Goal: Task Accomplishment & Management: Manage account settings

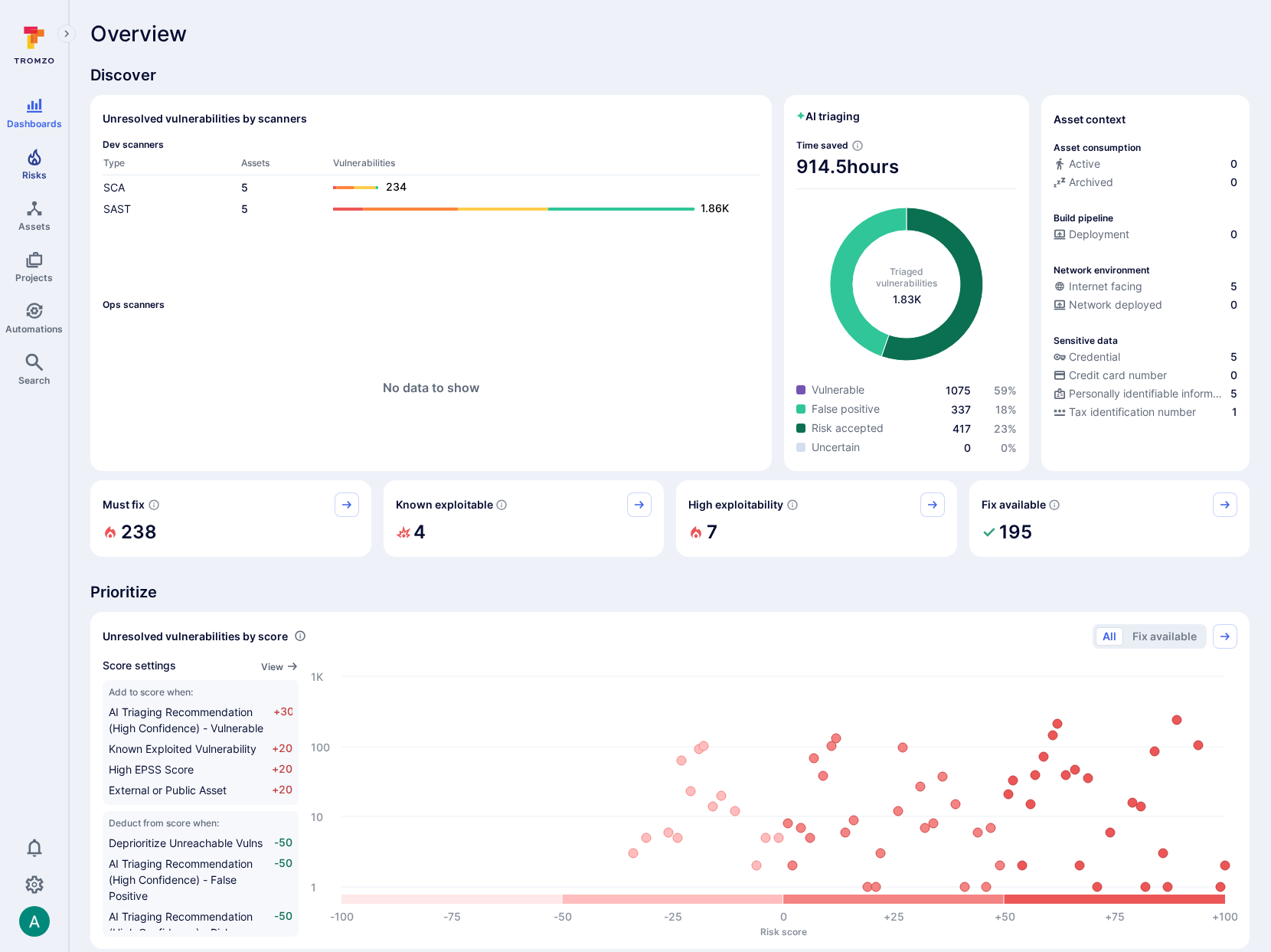
click at [36, 155] on icon "Risks" at bounding box center [34, 157] width 18 height 18
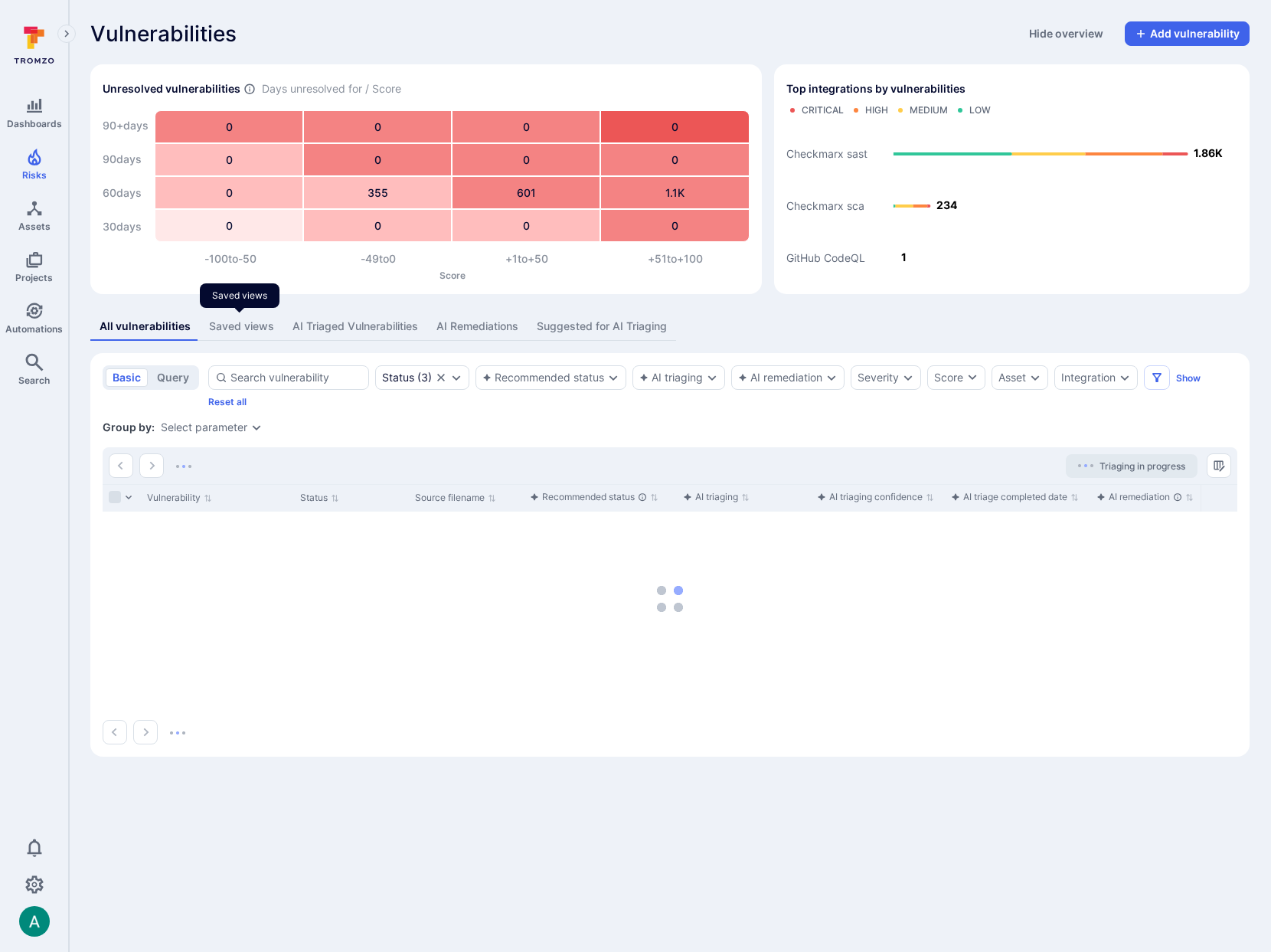
click at [232, 323] on div "Saved views" at bounding box center [242, 326] width 65 height 16
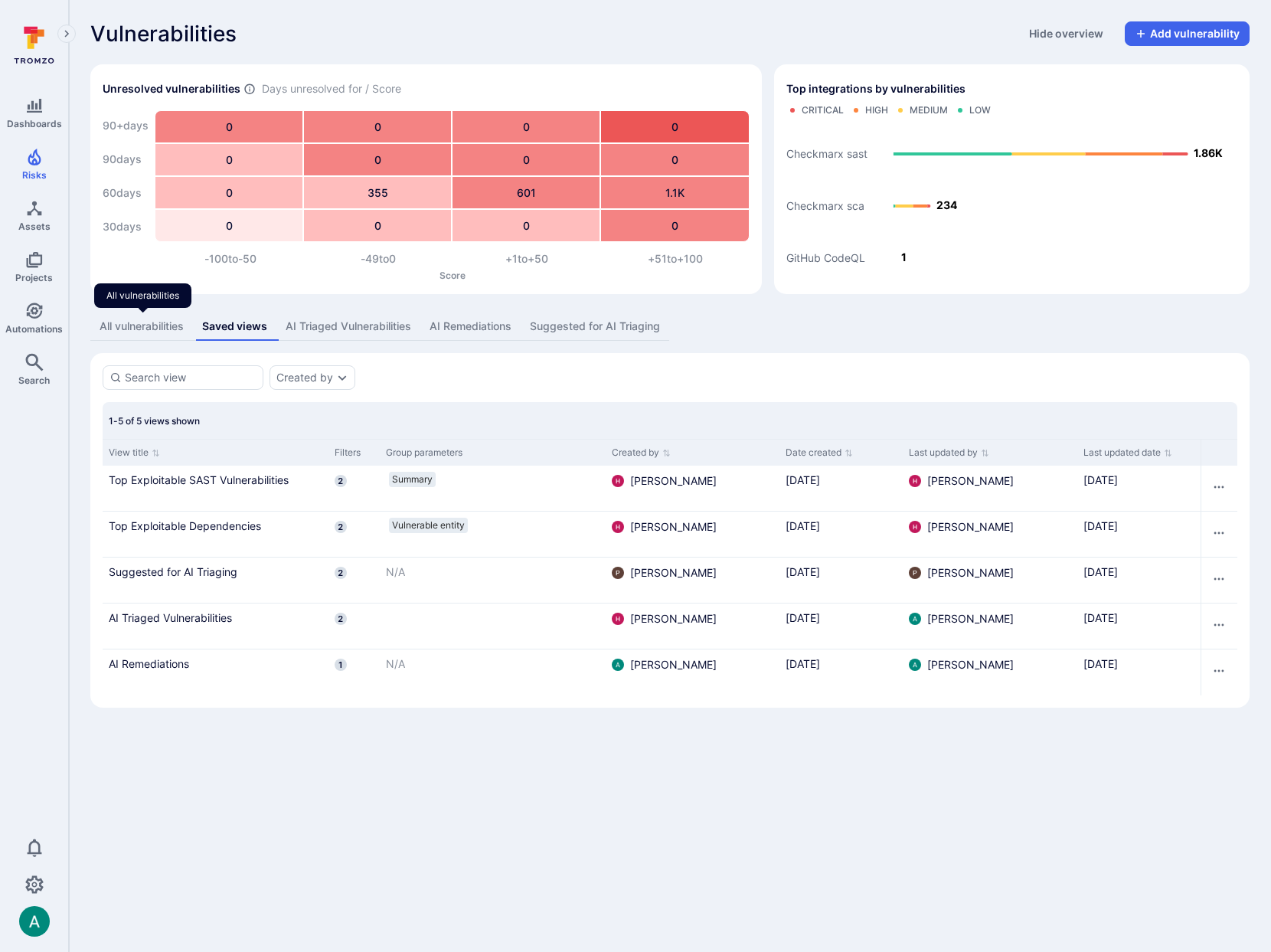
click at [145, 324] on div "All vulnerabilities" at bounding box center [141, 326] width 84 height 16
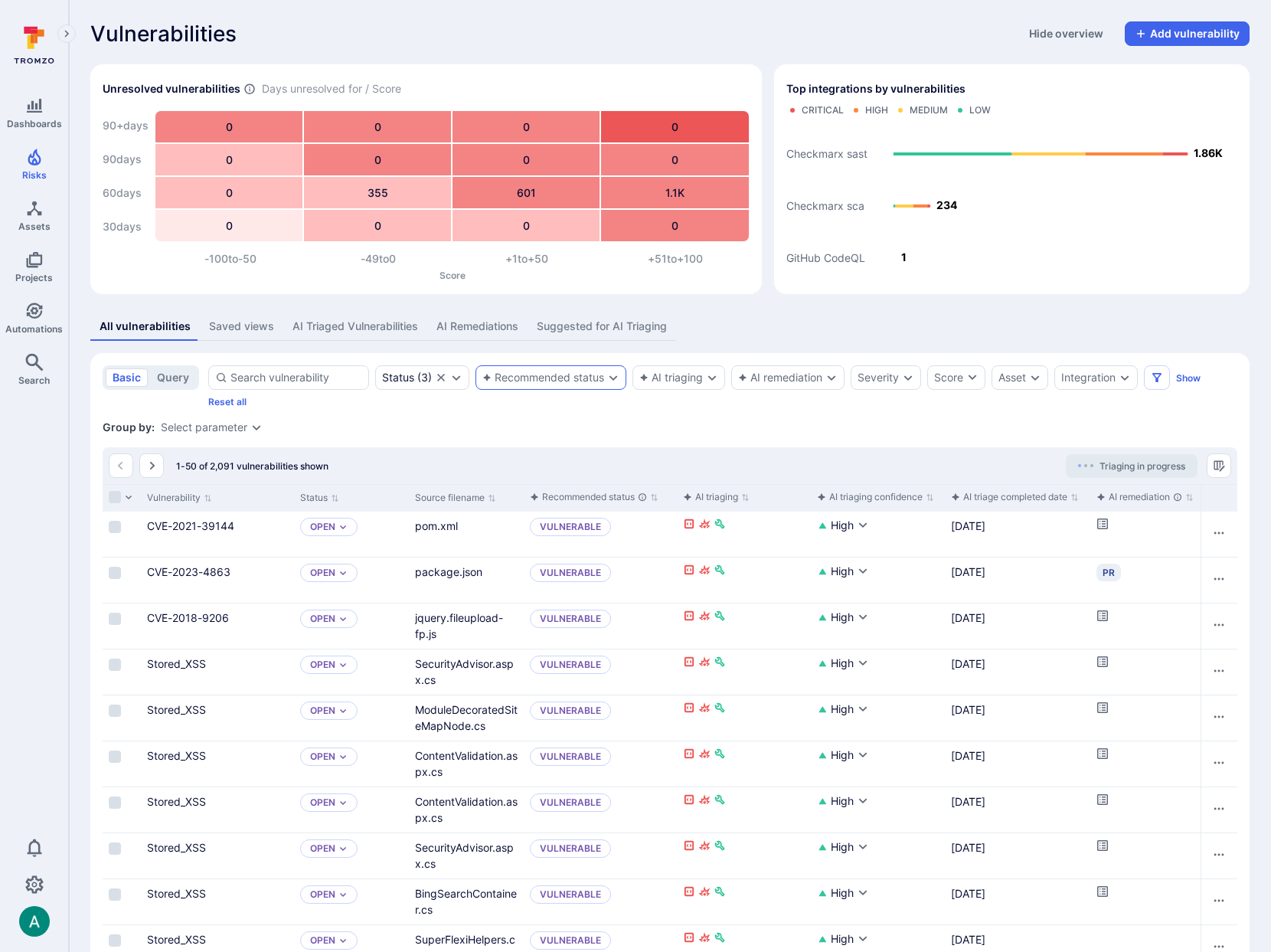
click at [576, 382] on div "Recommended status" at bounding box center [543, 377] width 122 height 12
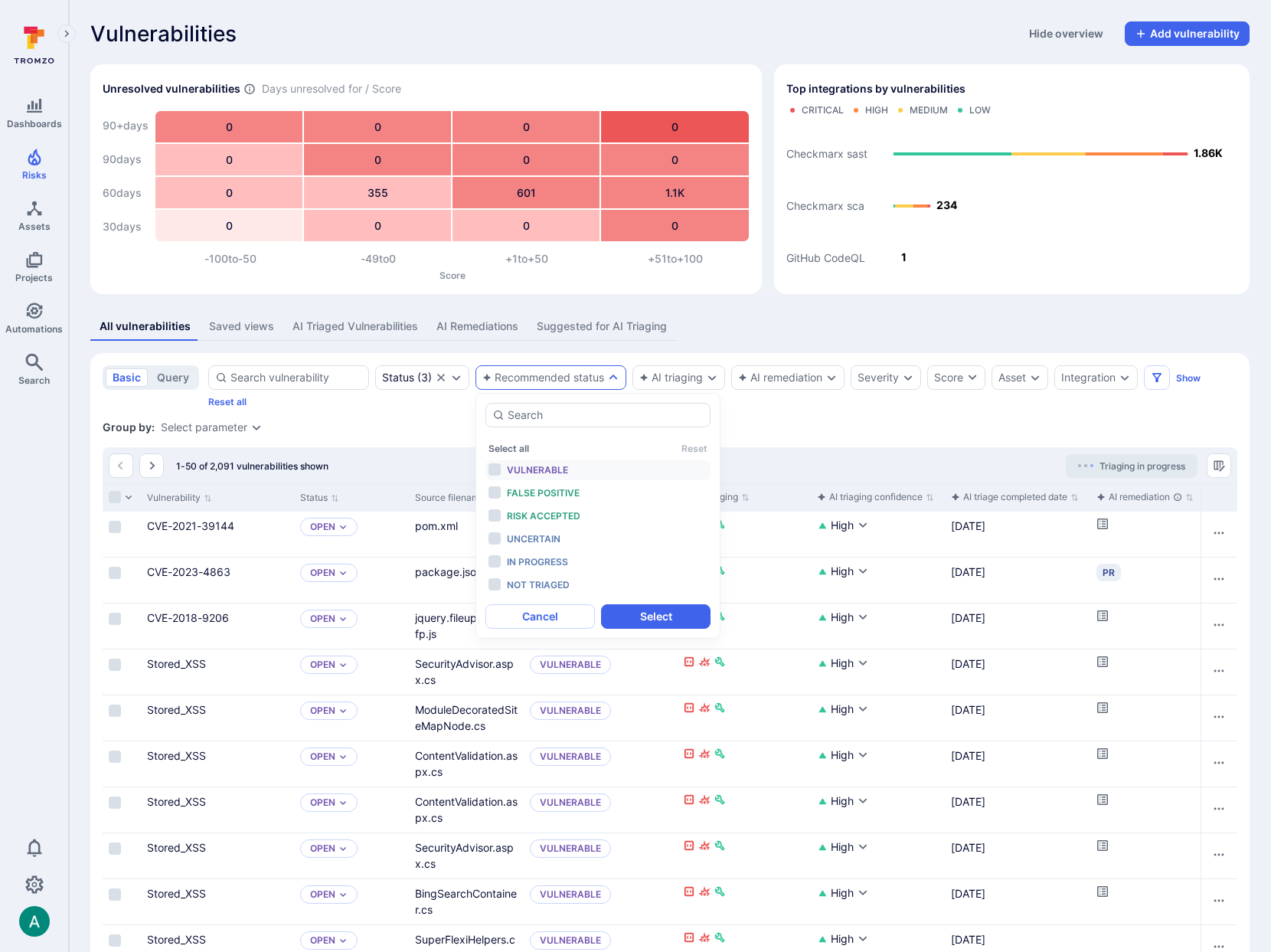
click at [551, 474] on span "Vulnerable" at bounding box center [537, 470] width 61 height 11
click at [669, 615] on button "Select" at bounding box center [656, 616] width 110 height 25
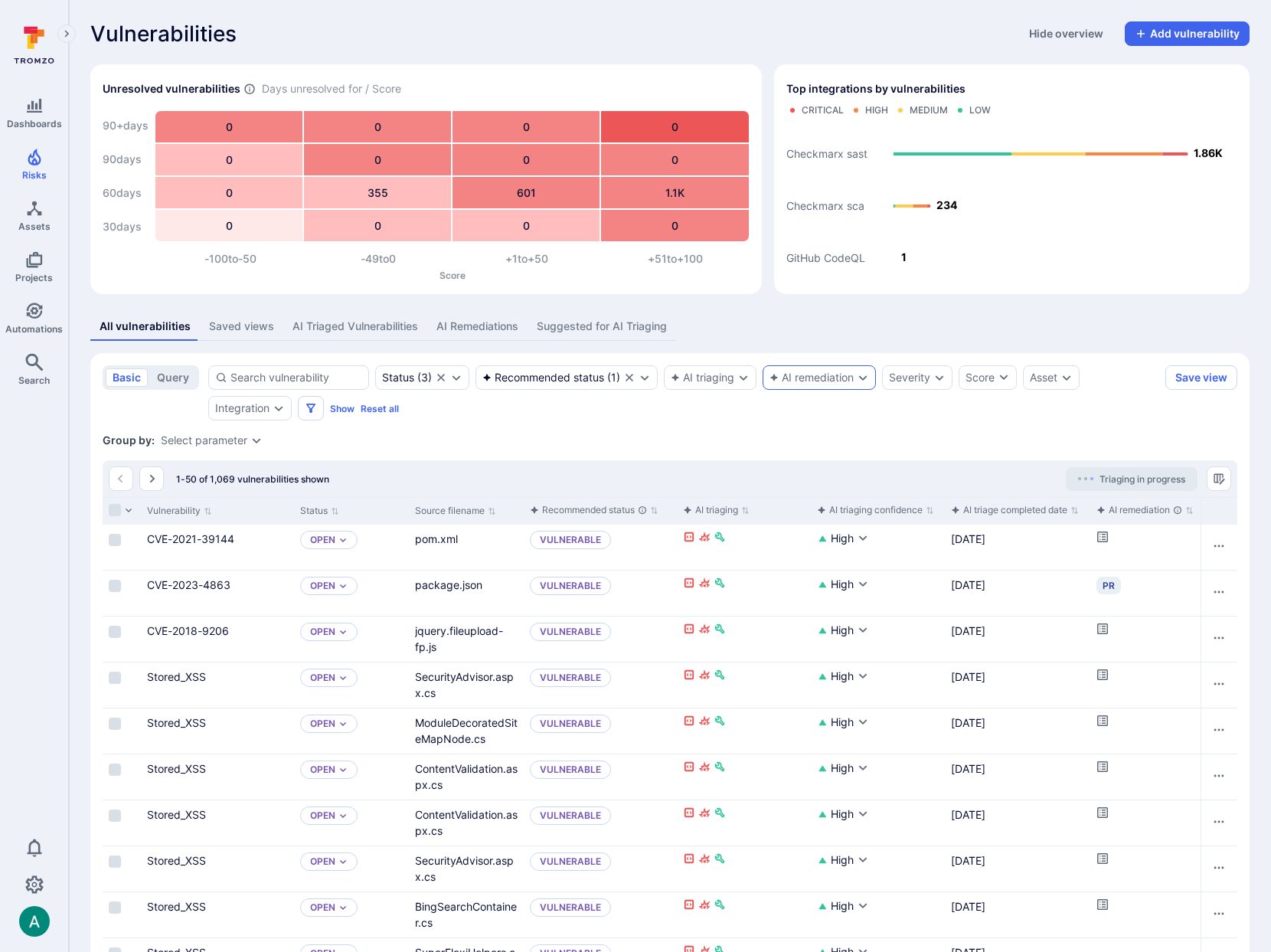
click at [818, 377] on div "AI remediation" at bounding box center [812, 377] width 84 height 12
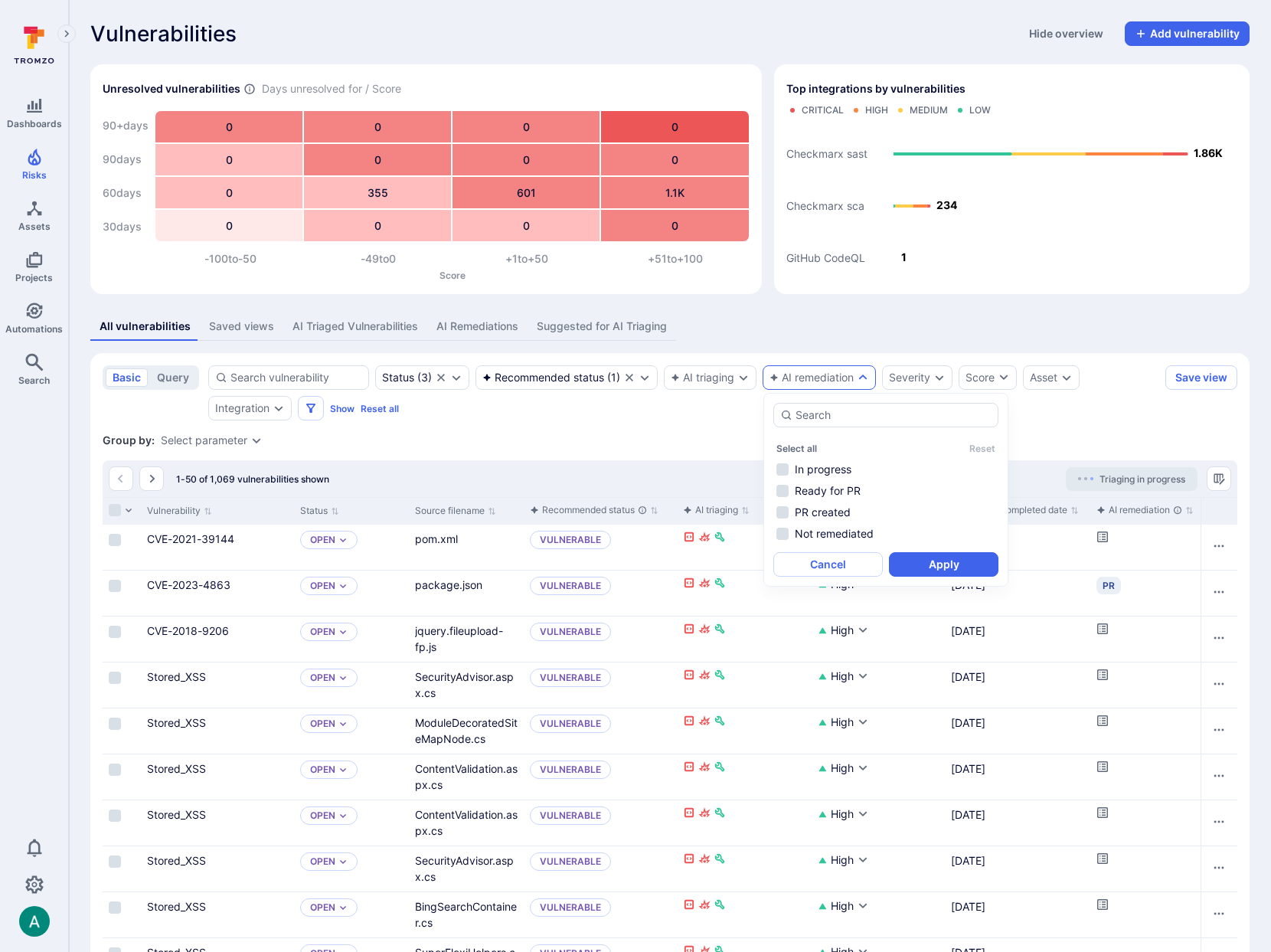
scroll to position [4, 0]
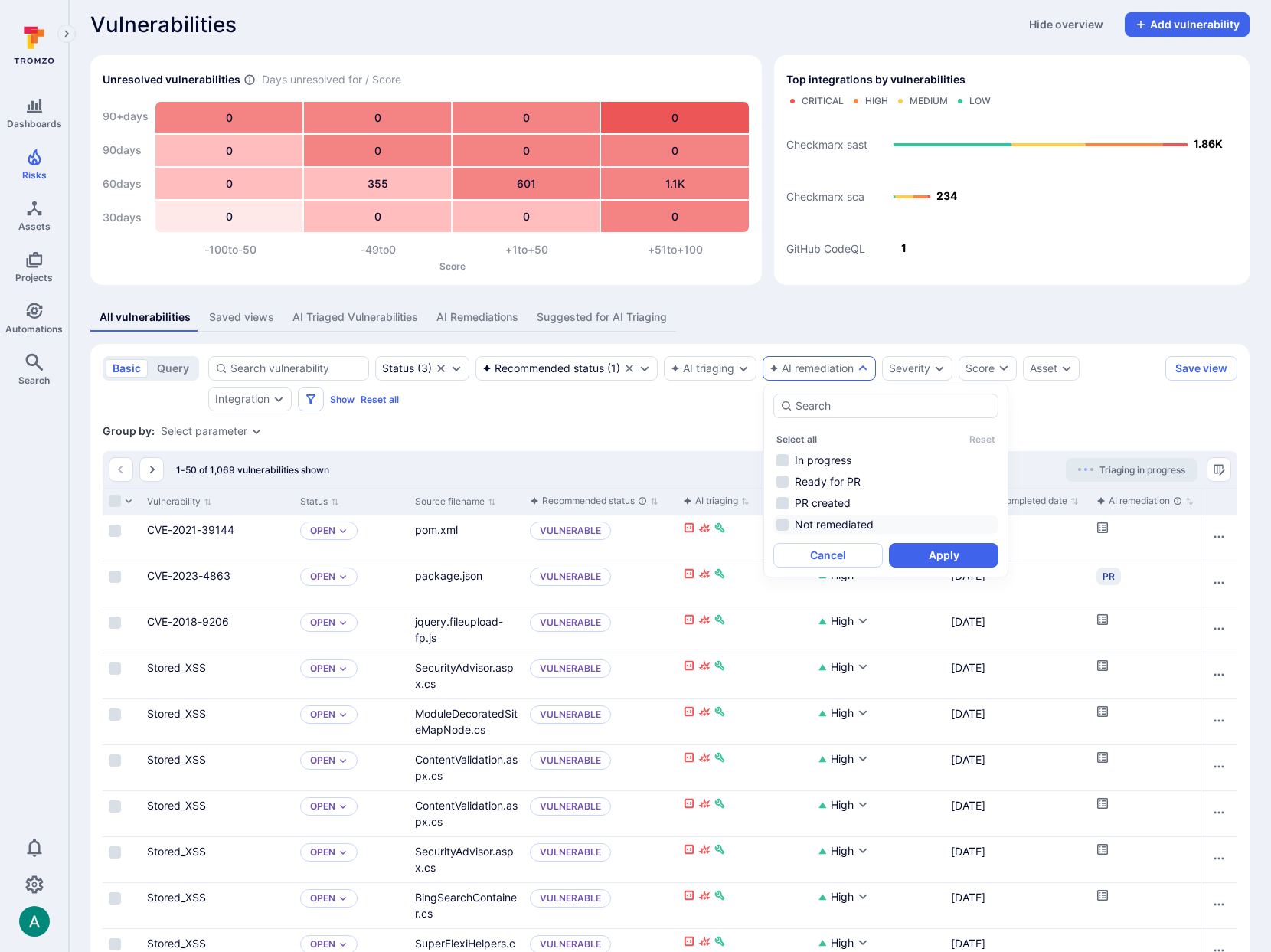
click at [820, 525] on li "Not remediated" at bounding box center [885, 525] width 225 height 18
drag, startPoint x: 921, startPoint y: 556, endPoint x: 1166, endPoint y: 409, distance: 285.7
click at [921, 556] on button "Apply" at bounding box center [944, 554] width 110 height 25
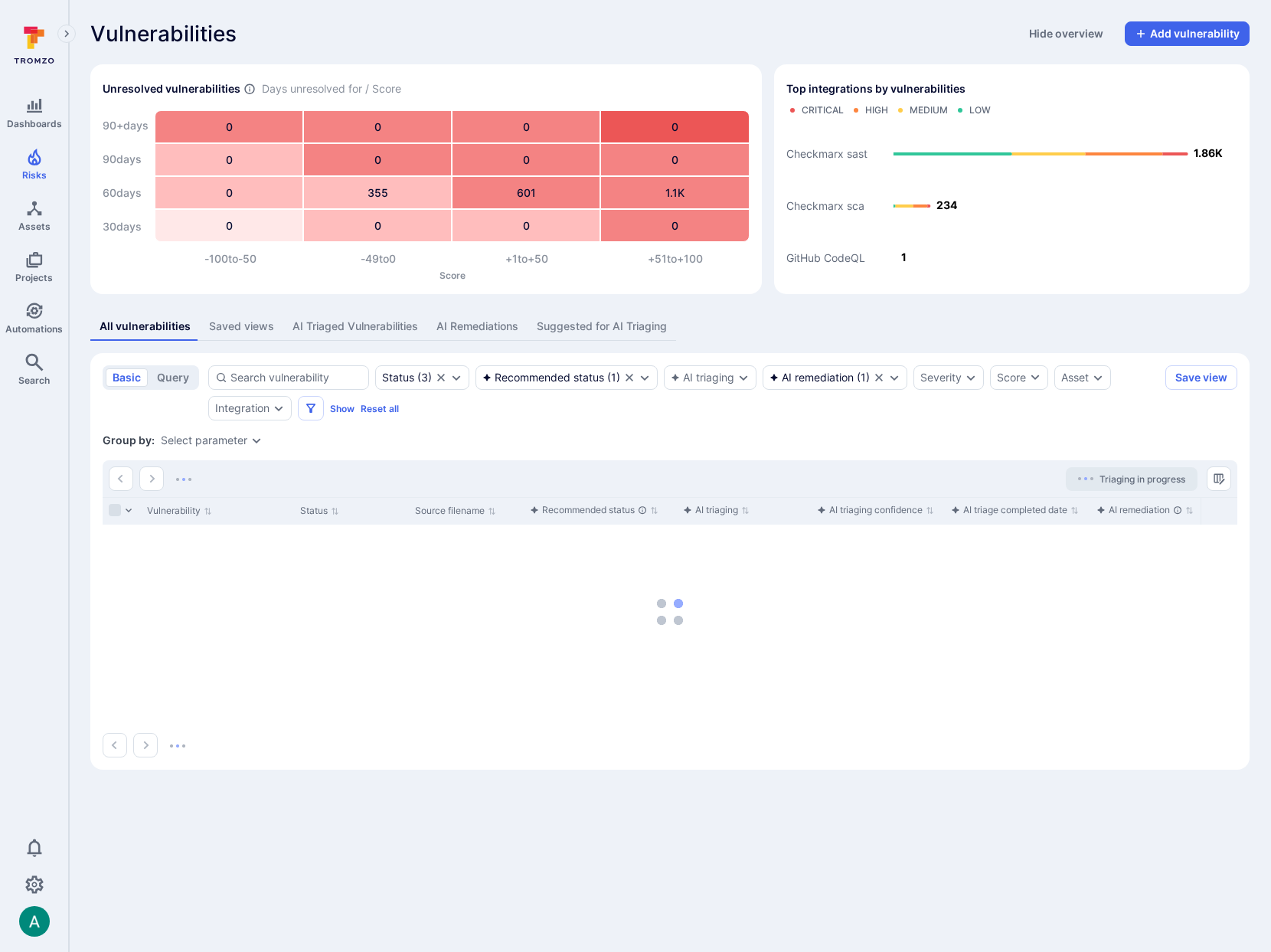
drag, startPoint x: 937, startPoint y: 414, endPoint x: 955, endPoint y: 413, distance: 18.0
click at [938, 414] on div "Status ( 3 ) Recommended status ( 1 ) AI triaging AI remediation ( 1 ) Severity…" at bounding box center [684, 392] width 951 height 55
click at [335, 405] on button "Show" at bounding box center [342, 409] width 25 height 11
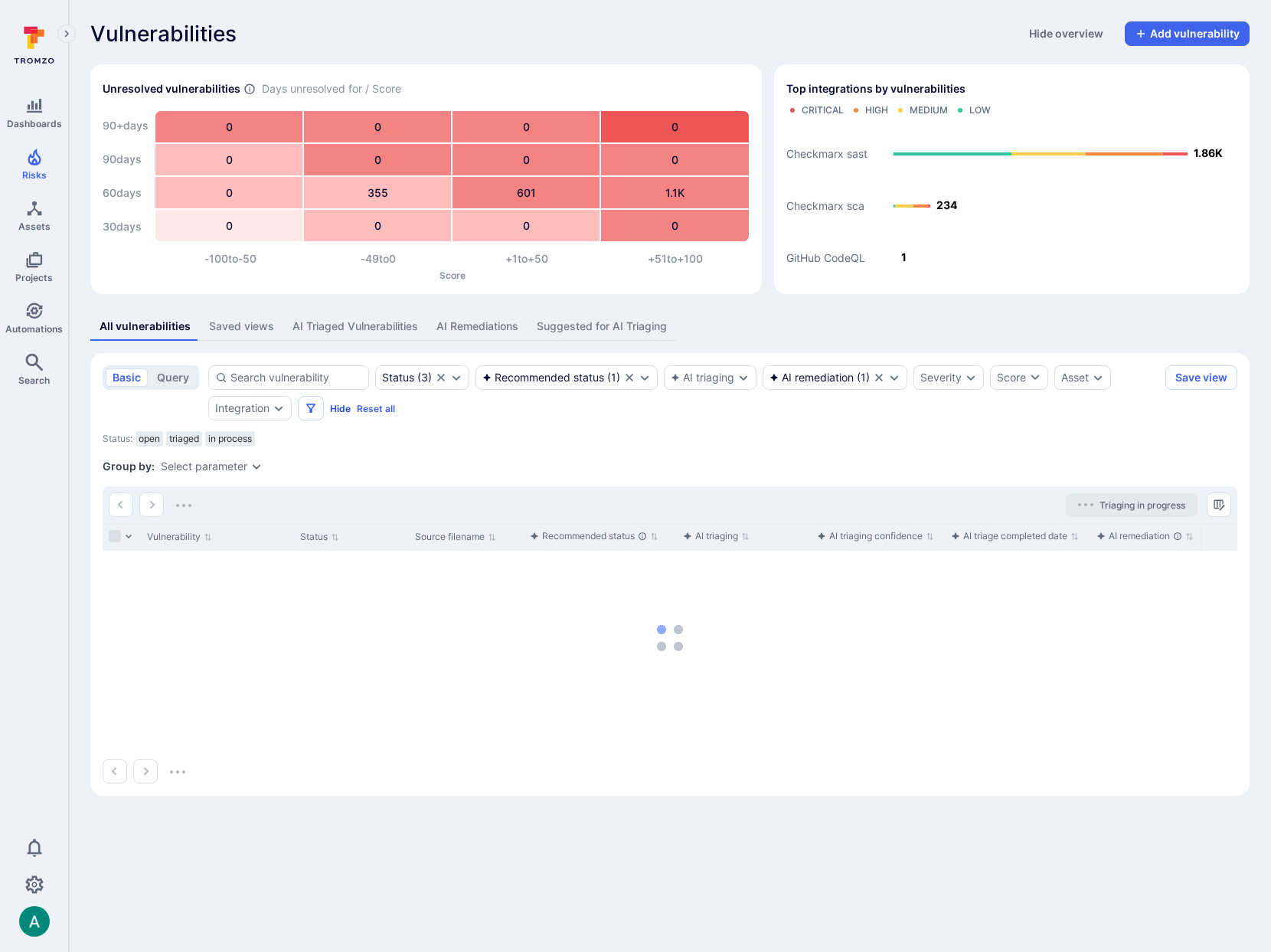
click at [335, 405] on button "Hide" at bounding box center [340, 409] width 20 height 11
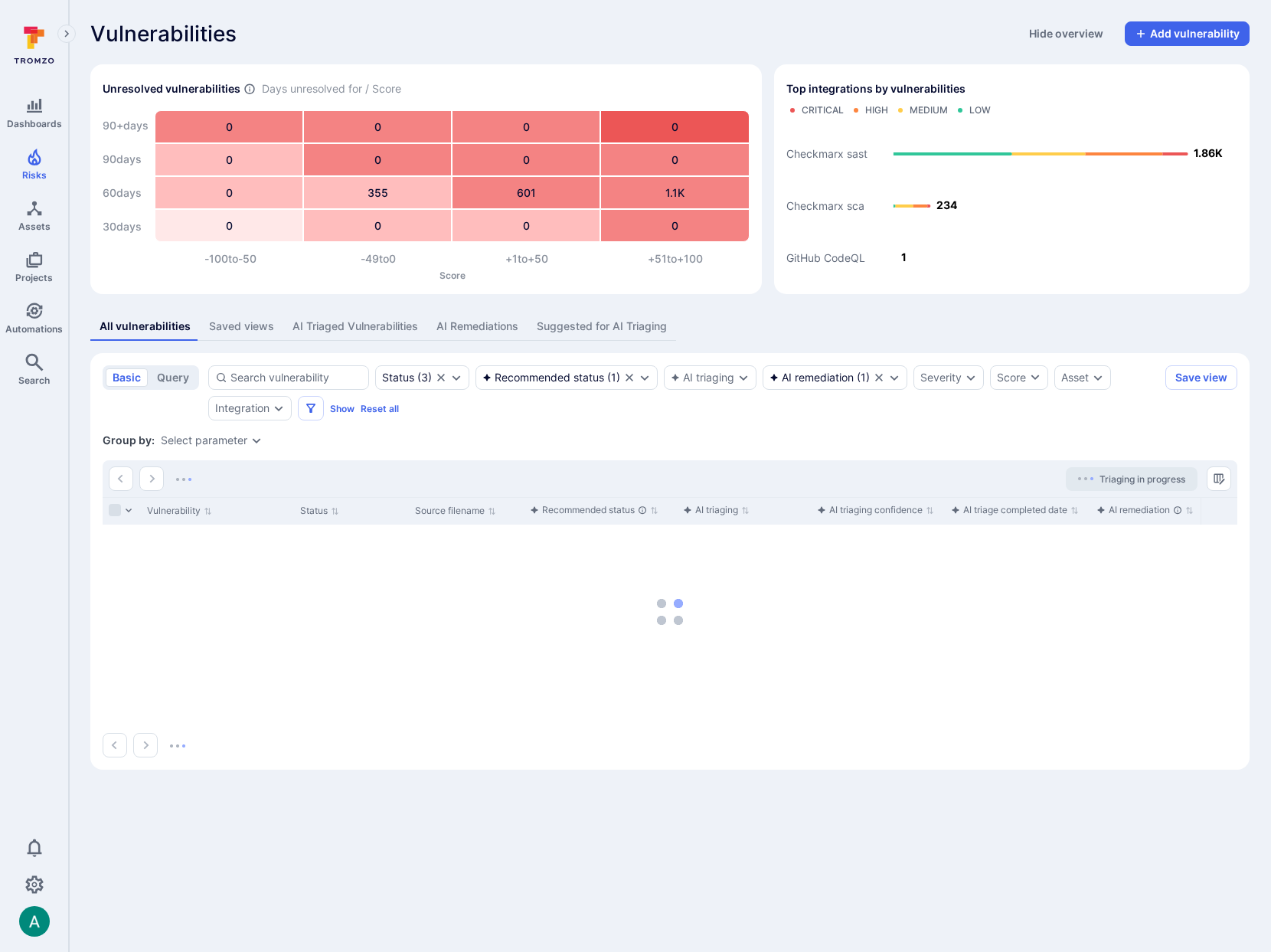
drag, startPoint x: 1117, startPoint y: 408, endPoint x: 1132, endPoint y: 404, distance: 15.5
click at [1117, 408] on div "Status ( 3 ) Recommended status ( 1 ) AI triaging AI remediation ( 1 ) Severity…" at bounding box center [684, 392] width 951 height 55
click at [1205, 382] on button "Save view" at bounding box center [1202, 378] width 72 height 25
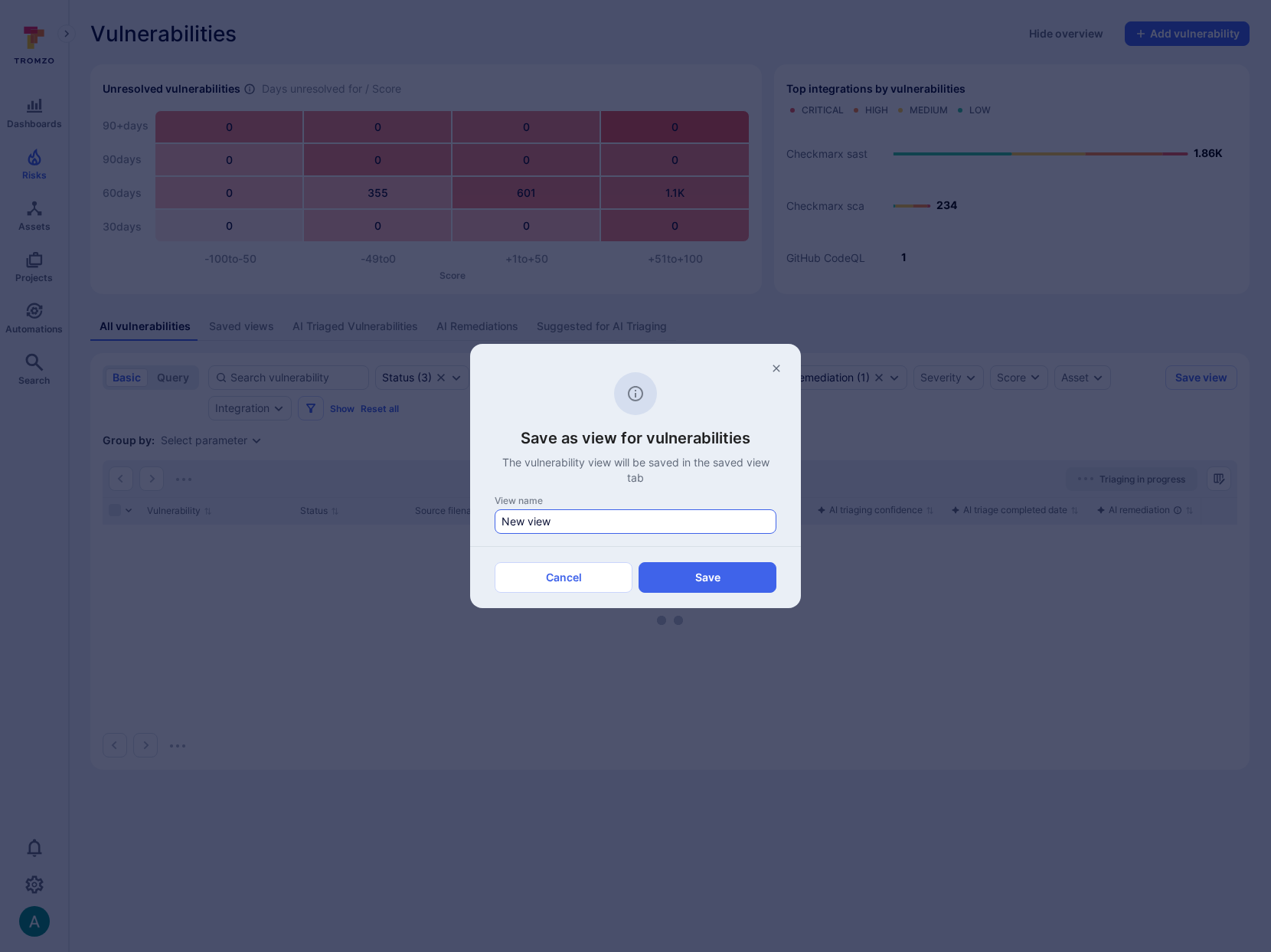
drag, startPoint x: 507, startPoint y: 508, endPoint x: 515, endPoint y: 515, distance: 10.6
click at [508, 510] on div "New view" at bounding box center [635, 521] width 282 height 25
click at [508, 514] on input "New view" at bounding box center [636, 521] width 268 height 16
click at [515, 515] on input "New view" at bounding box center [636, 521] width 268 height 16
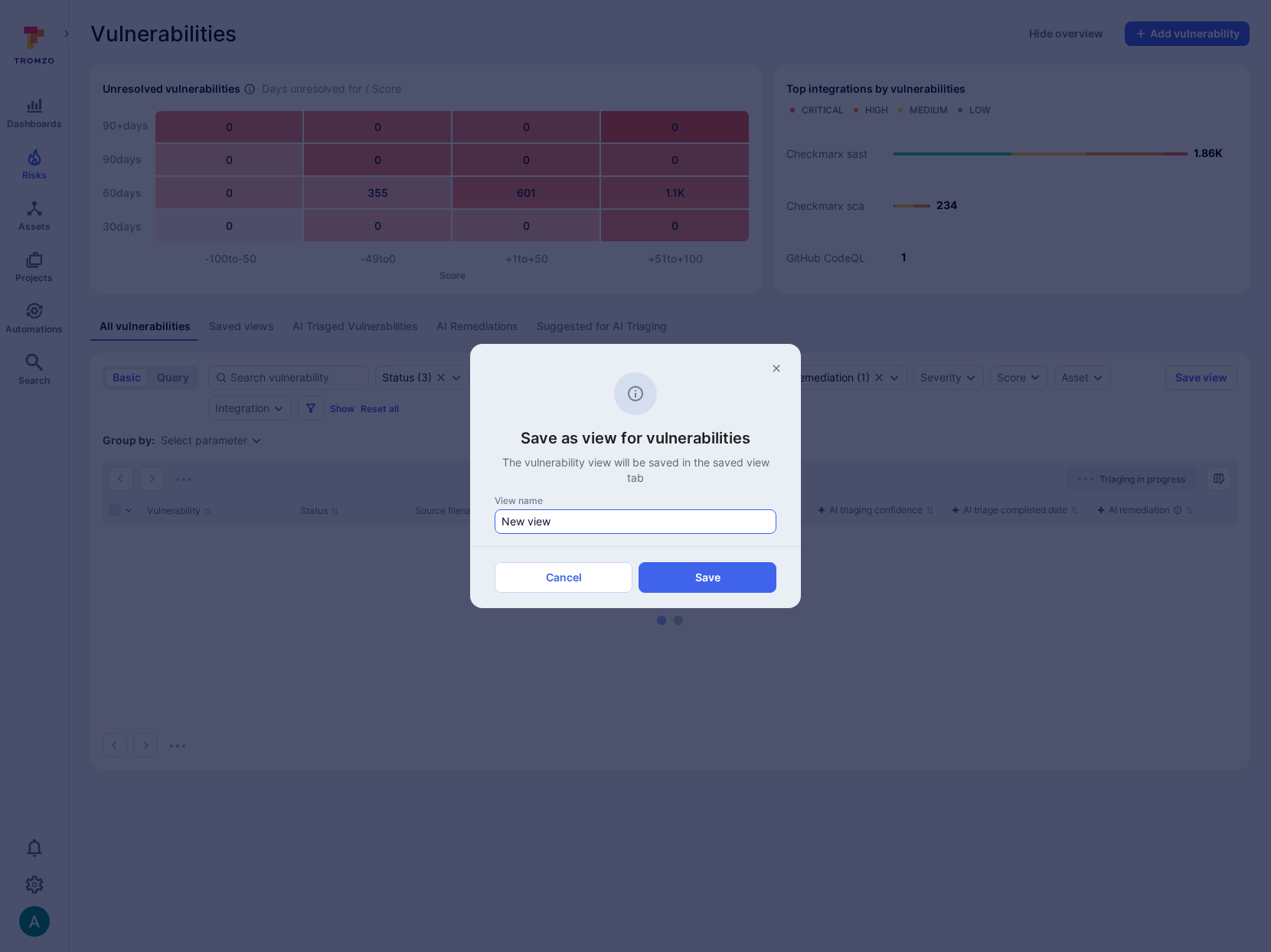
click at [515, 515] on input "New view" at bounding box center [636, 521] width 268 height 16
type input "Suggested for Remediation"
click at [742, 575] on button "Save" at bounding box center [707, 577] width 138 height 30
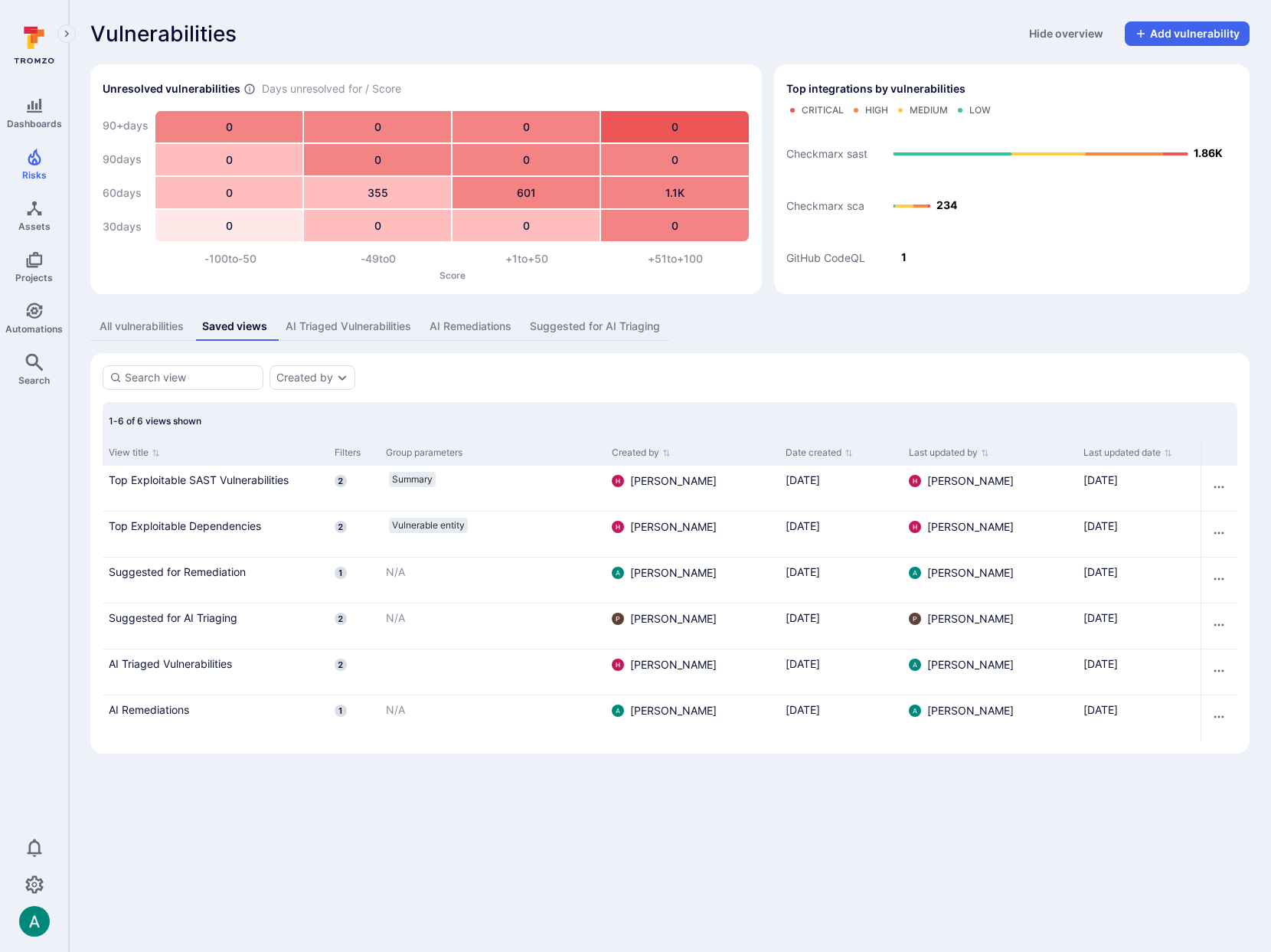
click at [157, 332] on div "All vulnerabilities" at bounding box center [141, 326] width 84 height 16
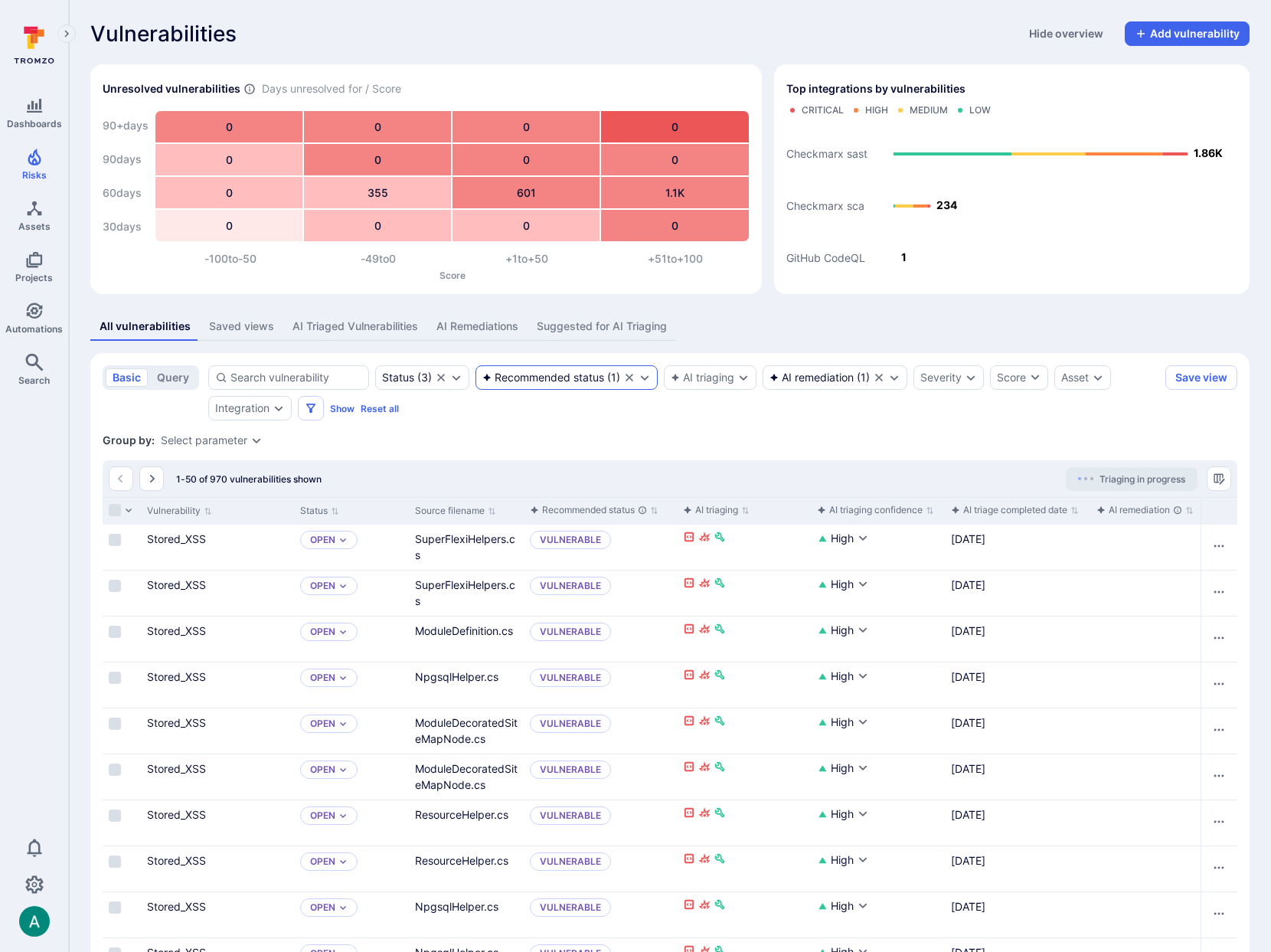
click at [550, 379] on div "Recommended status" at bounding box center [543, 377] width 122 height 12
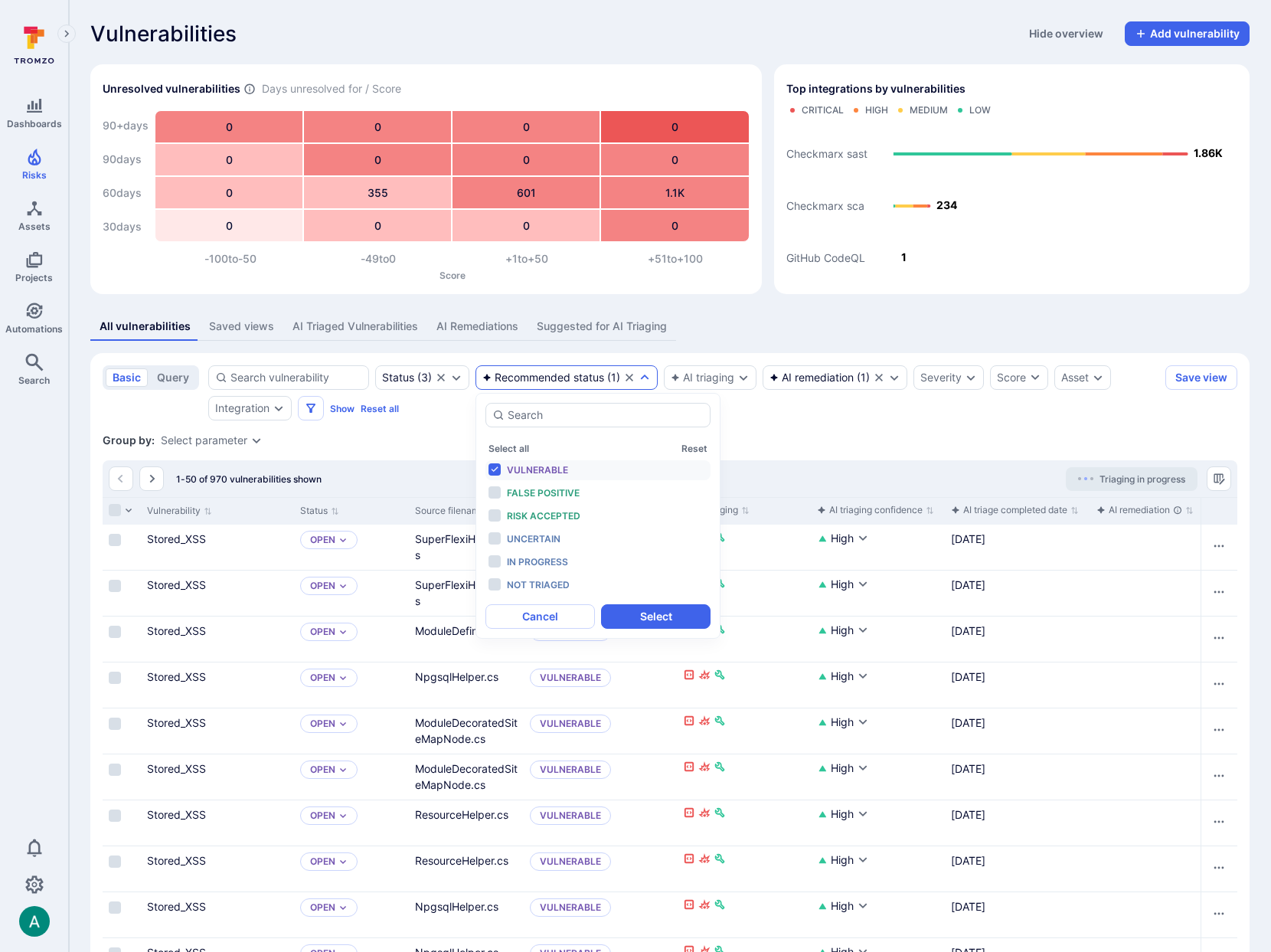
drag, startPoint x: 534, startPoint y: 467, endPoint x: 526, endPoint y: 481, distance: 16.1
click at [533, 467] on span "Vulnerable" at bounding box center [537, 470] width 61 height 11
click at [527, 491] on span "False positive" at bounding box center [543, 493] width 73 height 11
click at [530, 514] on span "Risk accepted" at bounding box center [544, 516] width 74 height 11
drag, startPoint x: 665, startPoint y: 623, endPoint x: 909, endPoint y: 356, distance: 361.7
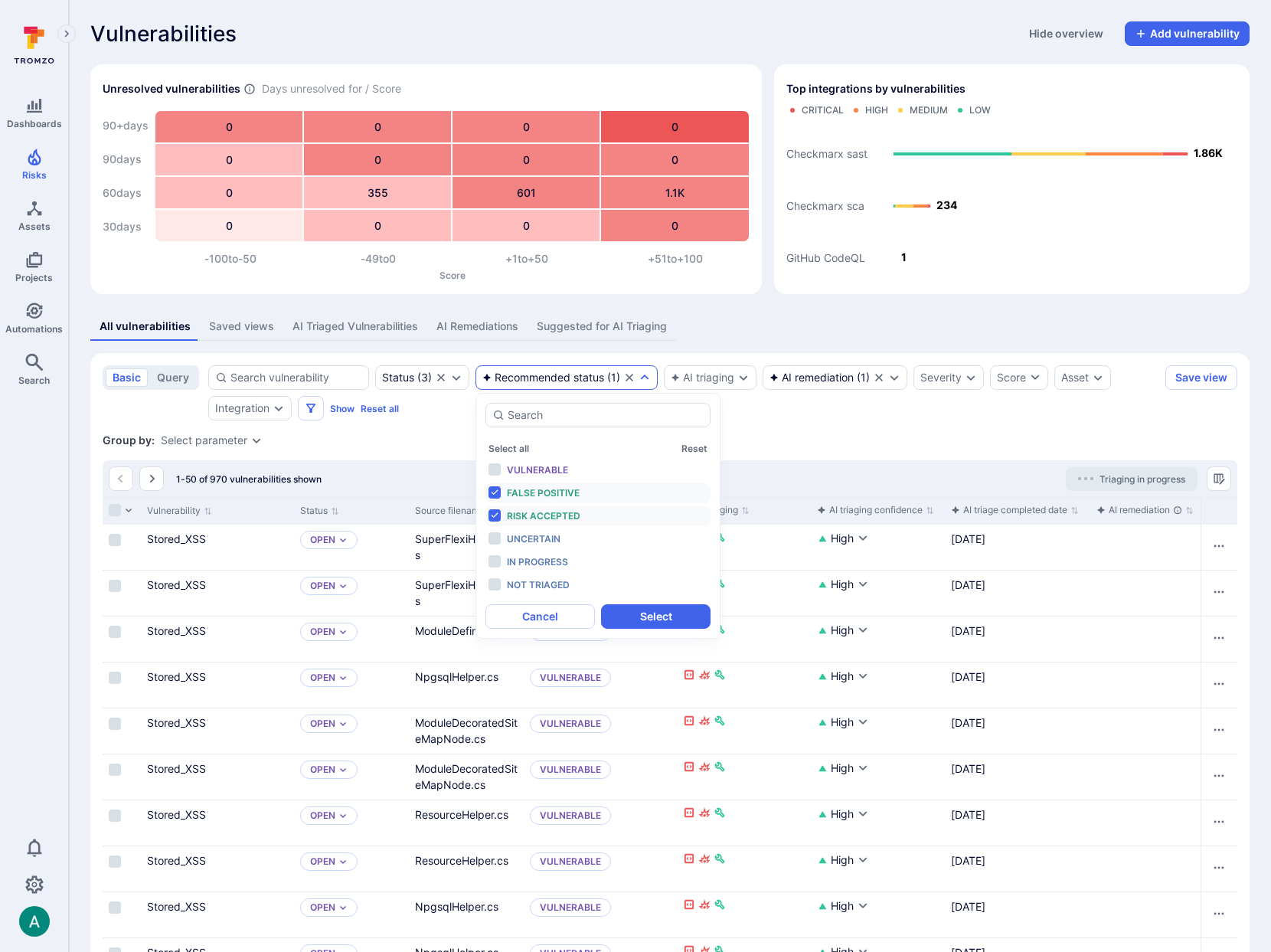
click at [665, 623] on button "Select" at bounding box center [656, 616] width 110 height 25
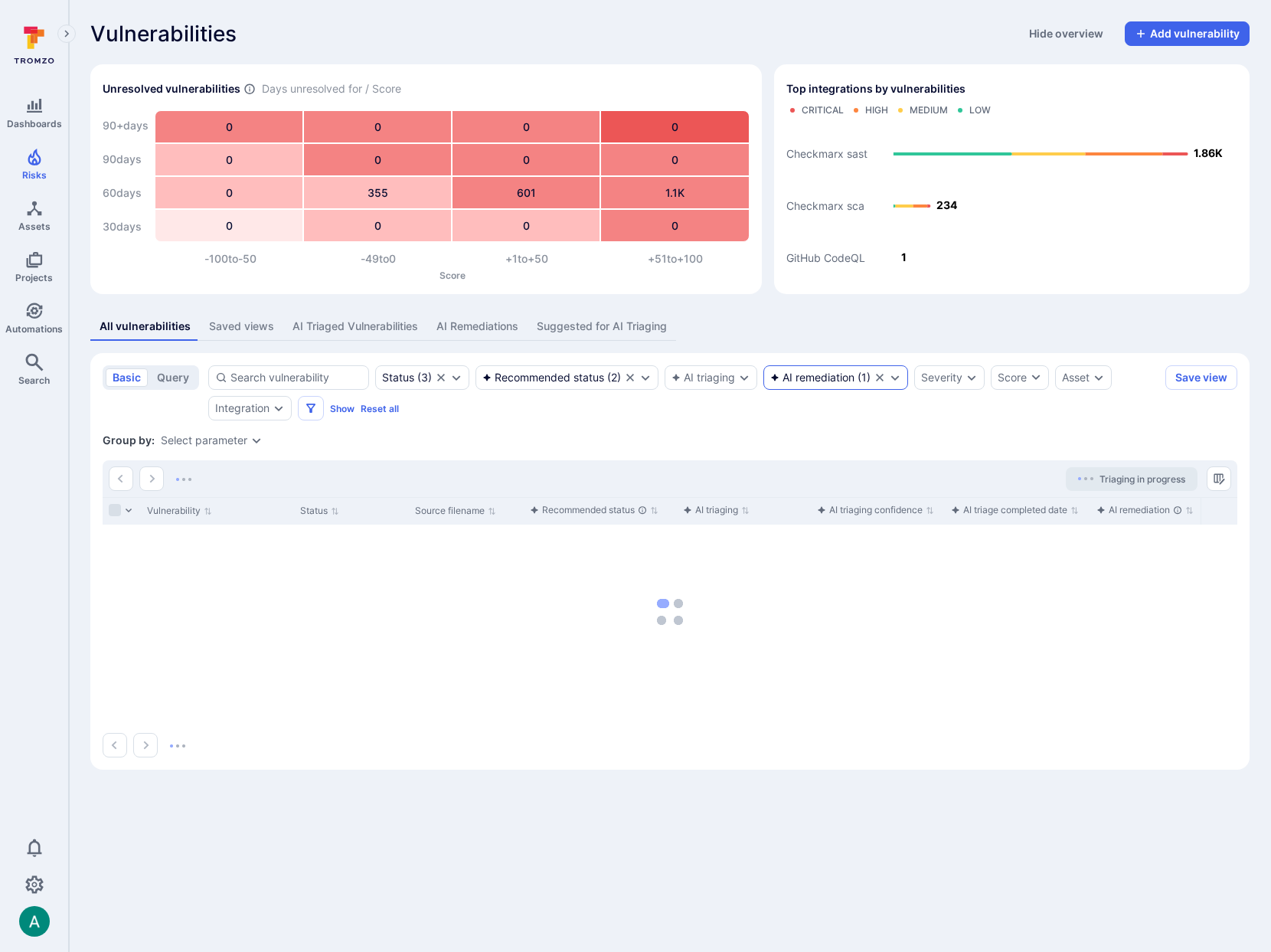
click at [884, 376] on icon "Clear selection" at bounding box center [879, 377] width 12 height 12
click at [853, 404] on div "Status ( 3 ) Recommended status ( 2 ) AI triaging AI remediation Severity Score…" at bounding box center [684, 392] width 951 height 55
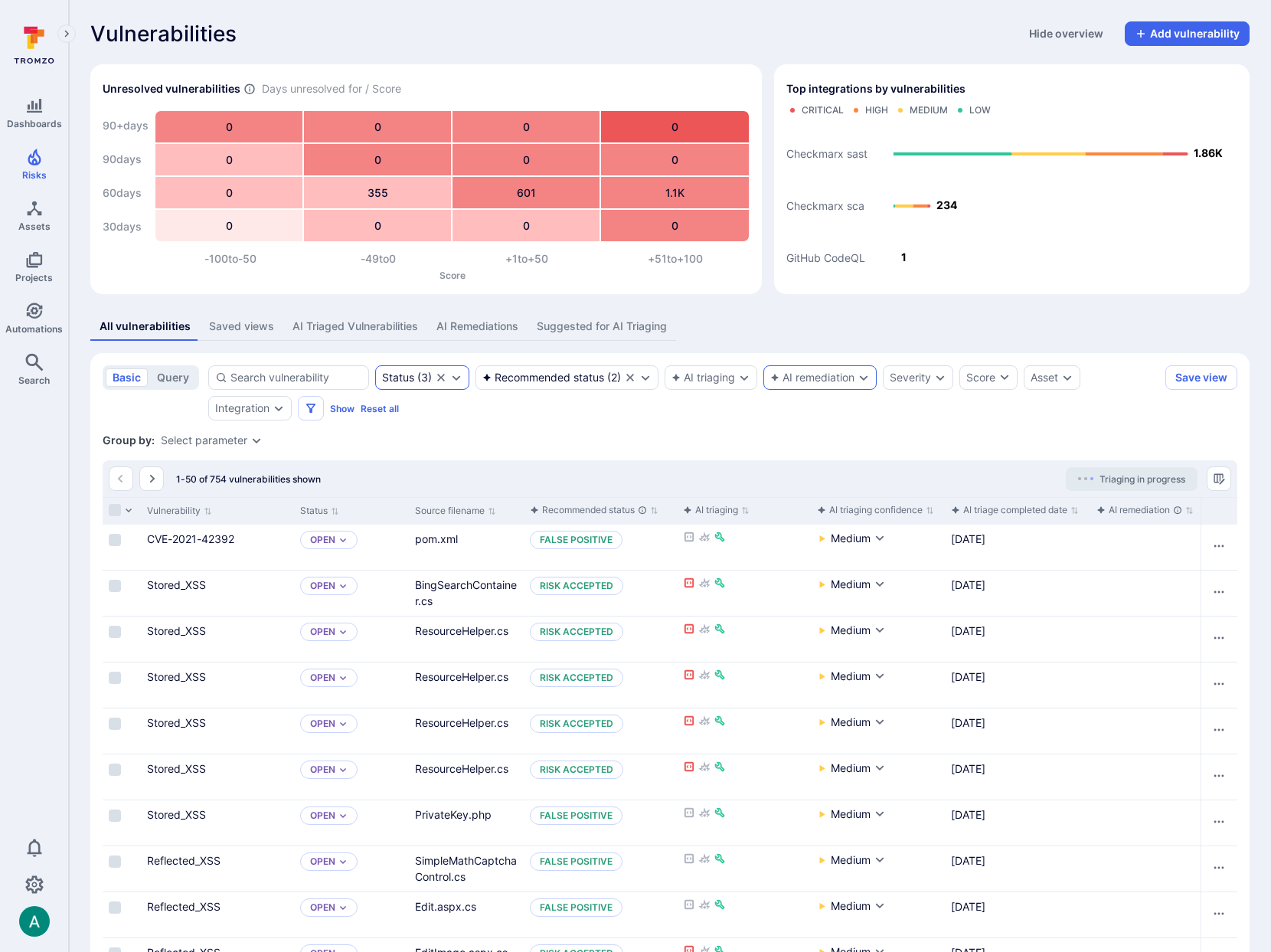
click at [395, 374] on div "Status" at bounding box center [398, 377] width 32 height 12
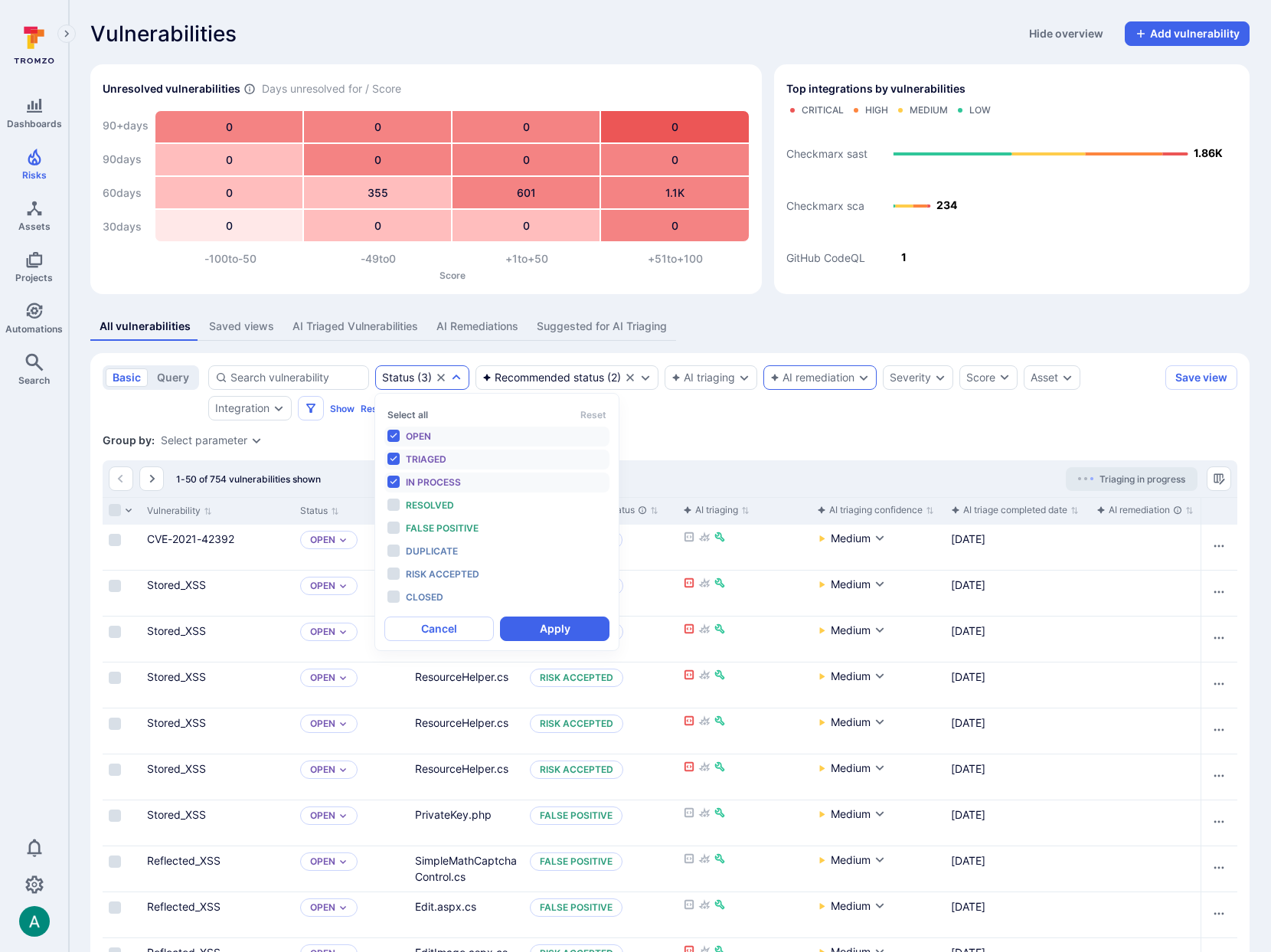
scroll to position [12, 0]
drag, startPoint x: 917, startPoint y: 441, endPoint x: 1053, endPoint y: 418, distance: 137.9
click at [928, 439] on div "Group by: Select parameter" at bounding box center [670, 440] width 1135 height 16
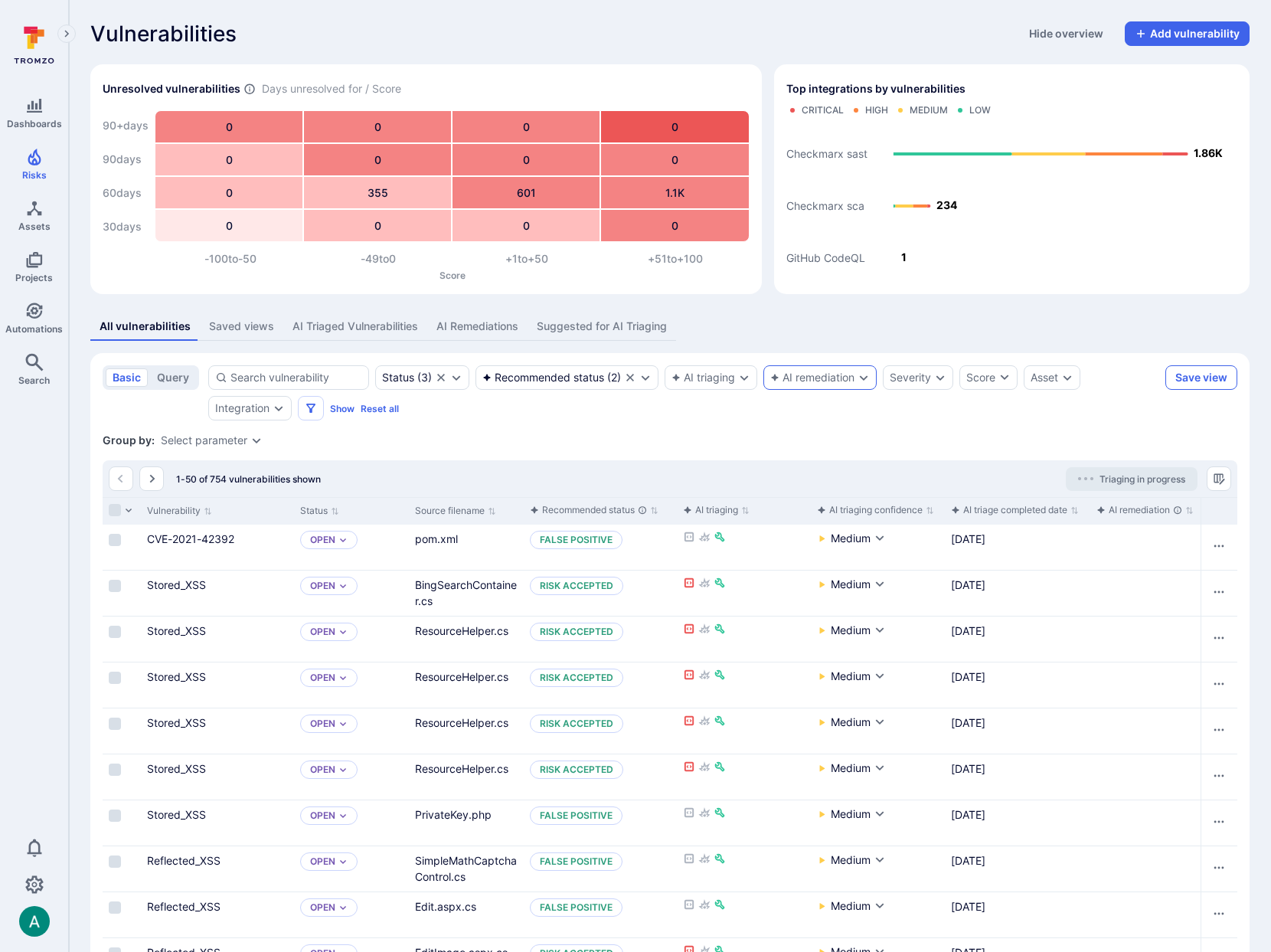
click at [1223, 377] on button "Save view" at bounding box center [1202, 378] width 72 height 25
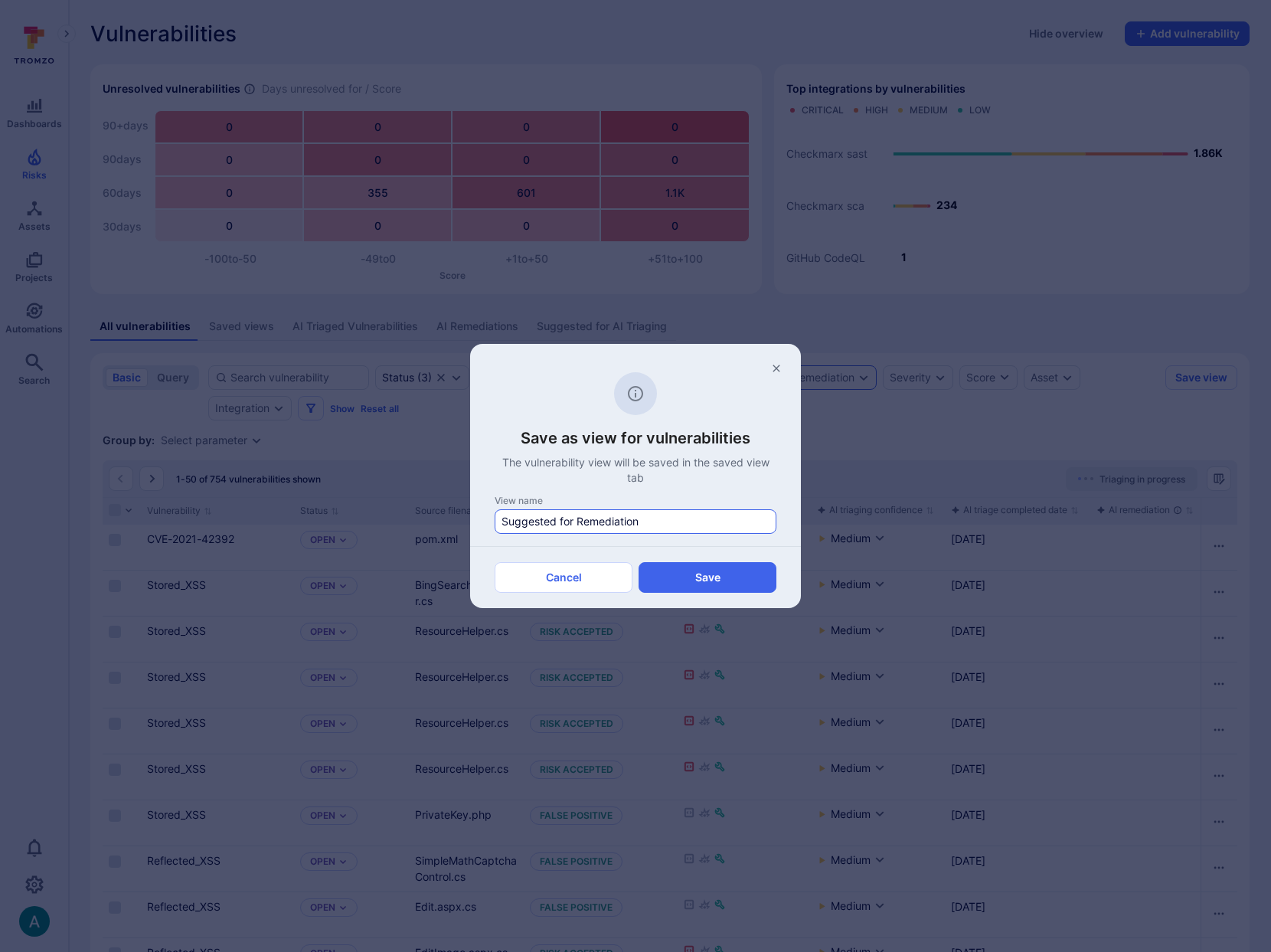
drag, startPoint x: 578, startPoint y: 520, endPoint x: 682, endPoint y: 524, distance: 104.1
click at [682, 524] on input "Suggested for Remediation" at bounding box center [636, 521] width 268 height 16
type input "Suggested for Closure"
click at [755, 584] on button "Save" at bounding box center [707, 577] width 138 height 30
